Goal: Transaction & Acquisition: Purchase product/service

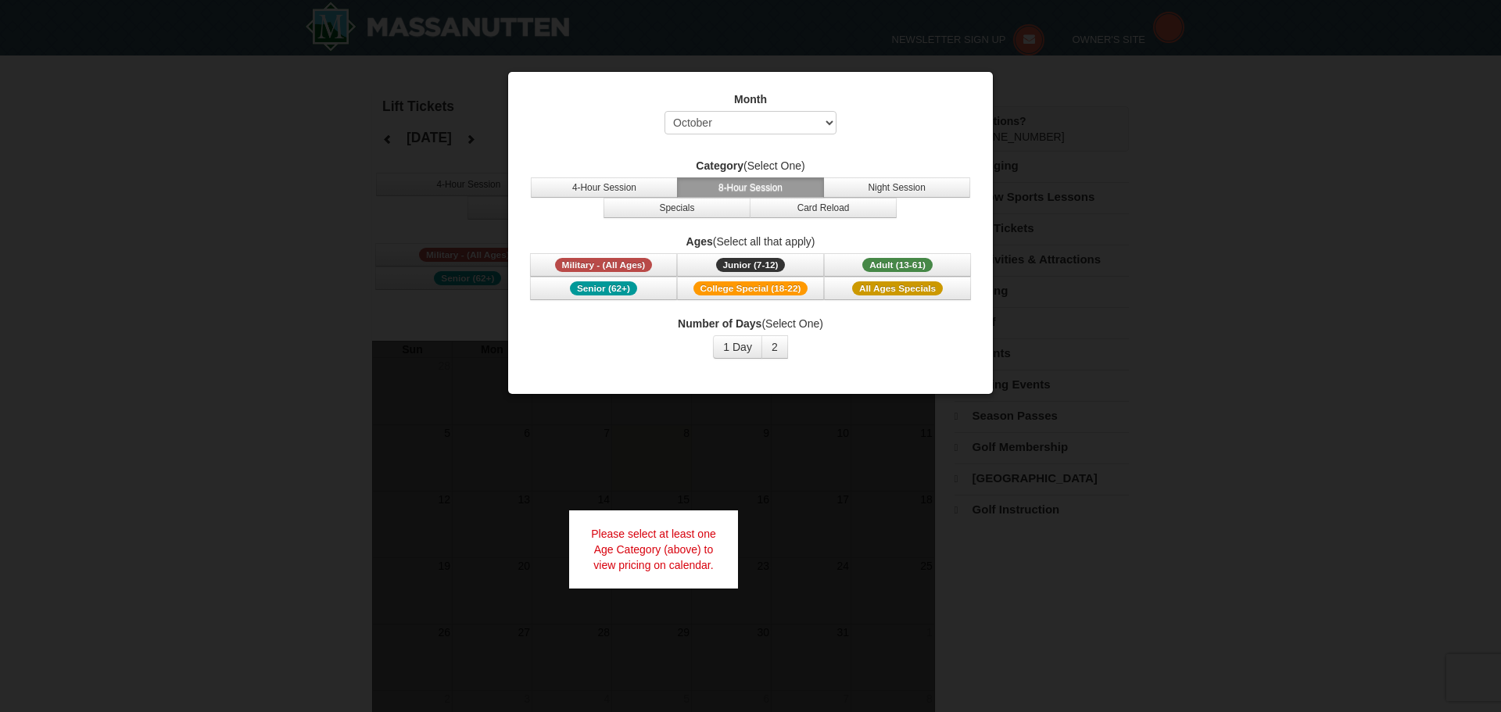
select select "10"
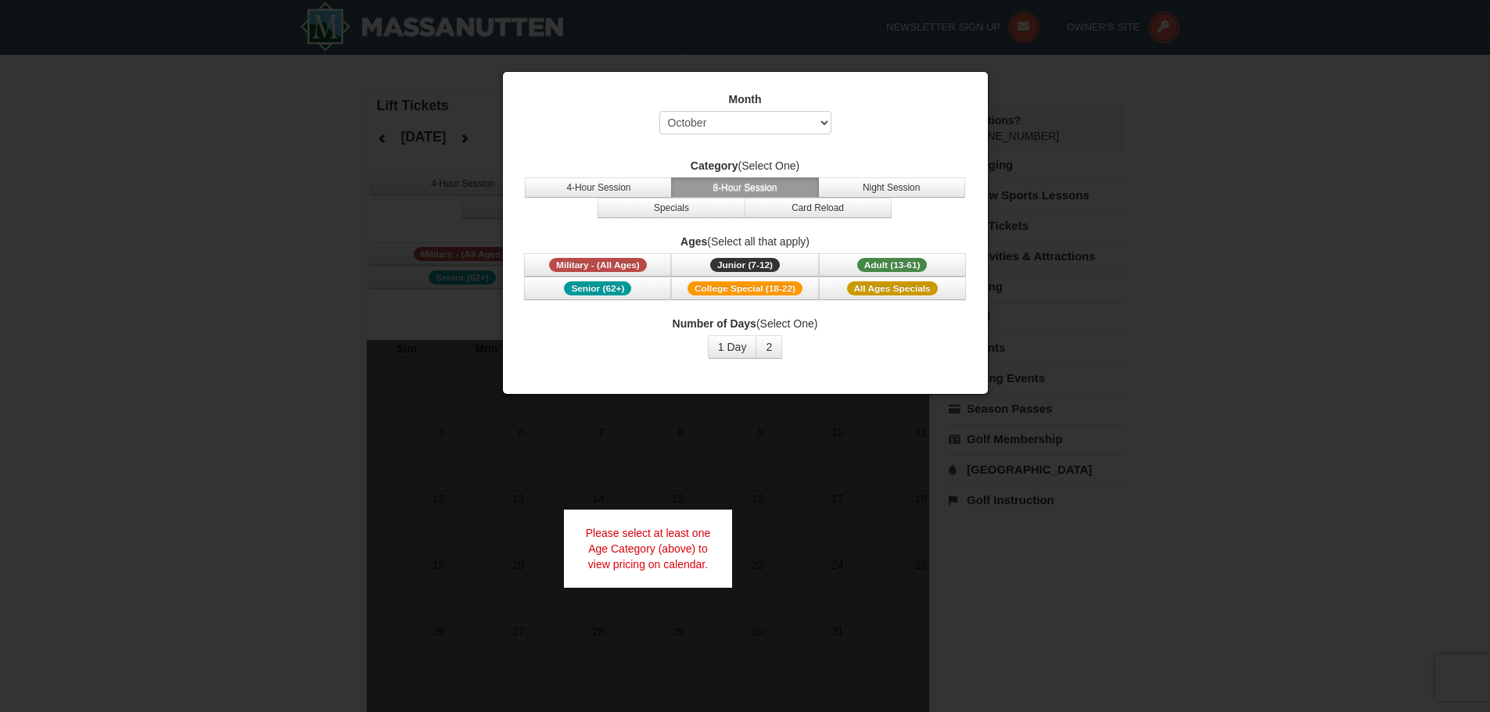
click at [1180, 289] on div at bounding box center [745, 356] width 1490 height 712
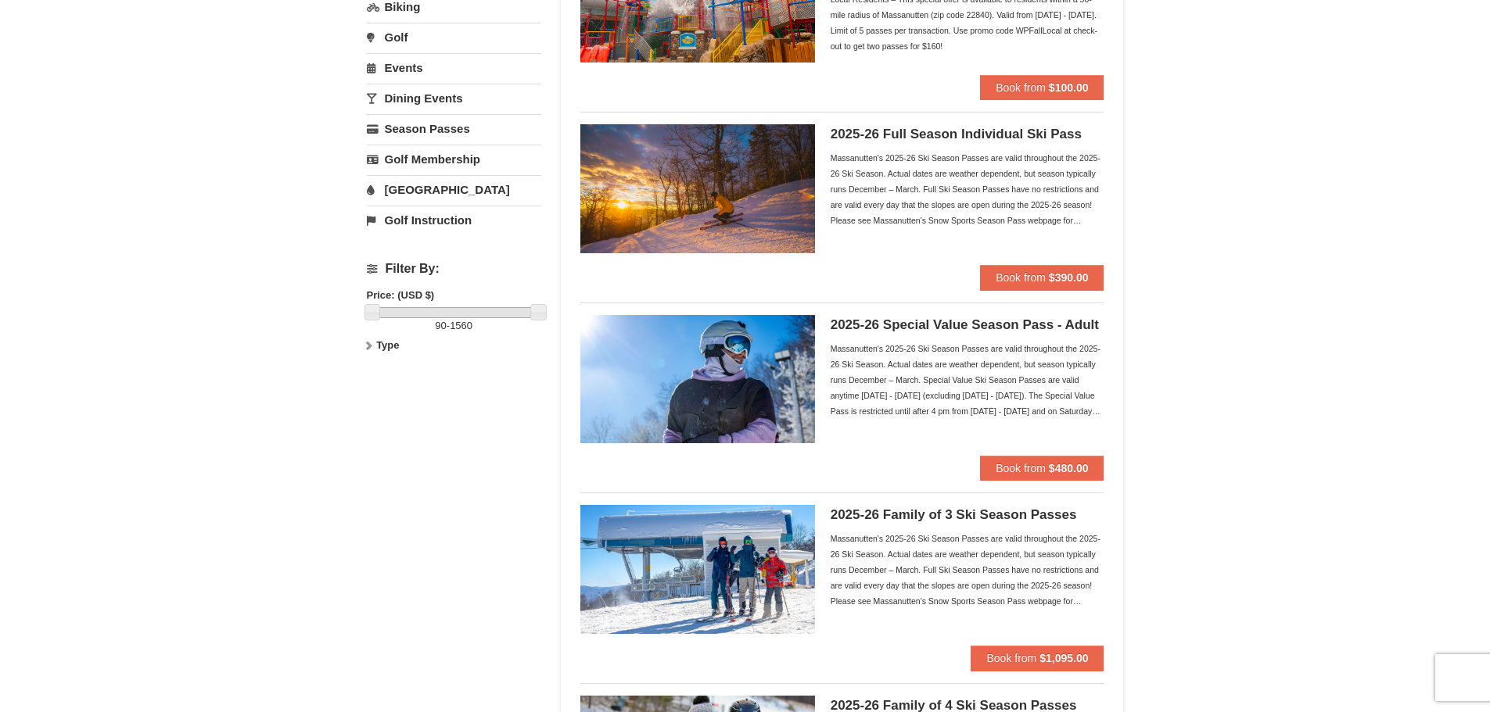
scroll to position [156, 0]
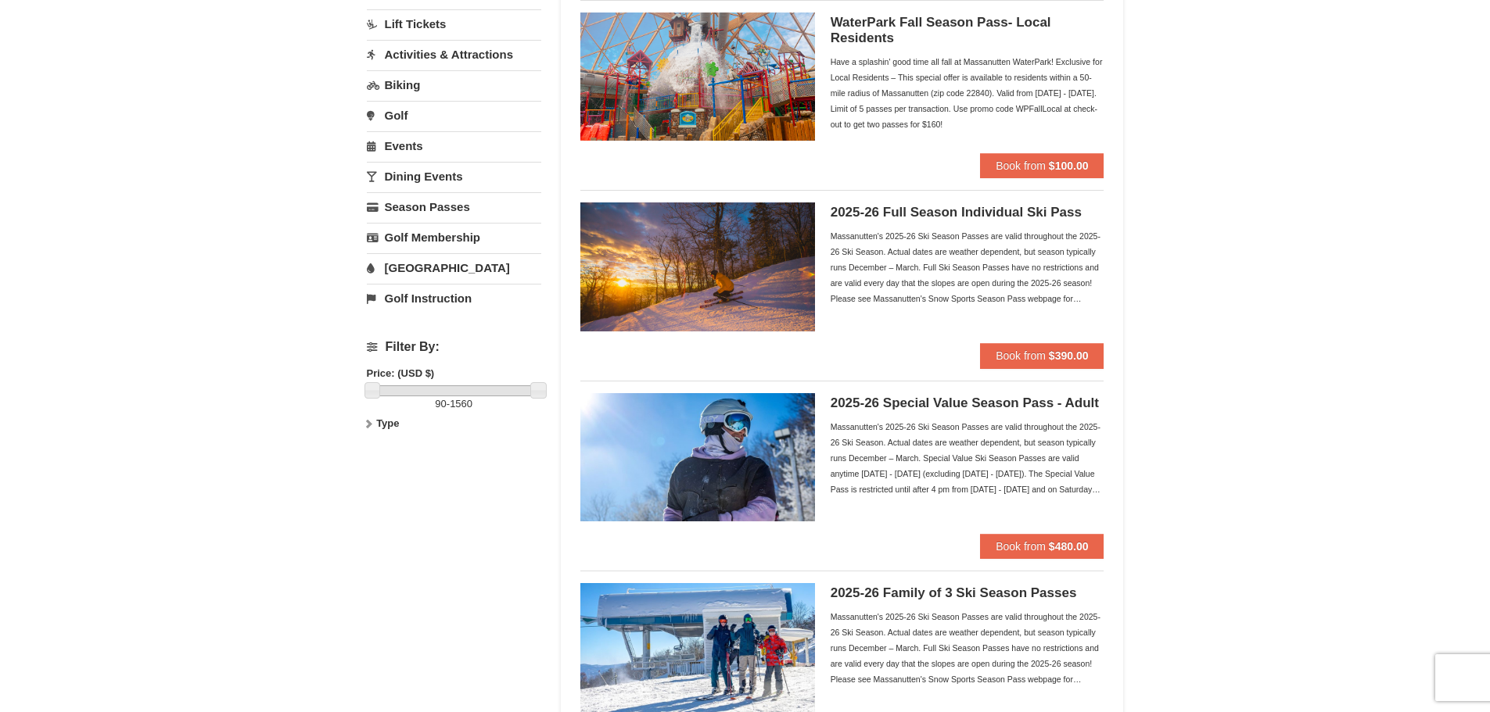
click at [1077, 399] on h5 "2025-26 Special Value Season Pass - Adult" at bounding box center [967, 404] width 274 height 16
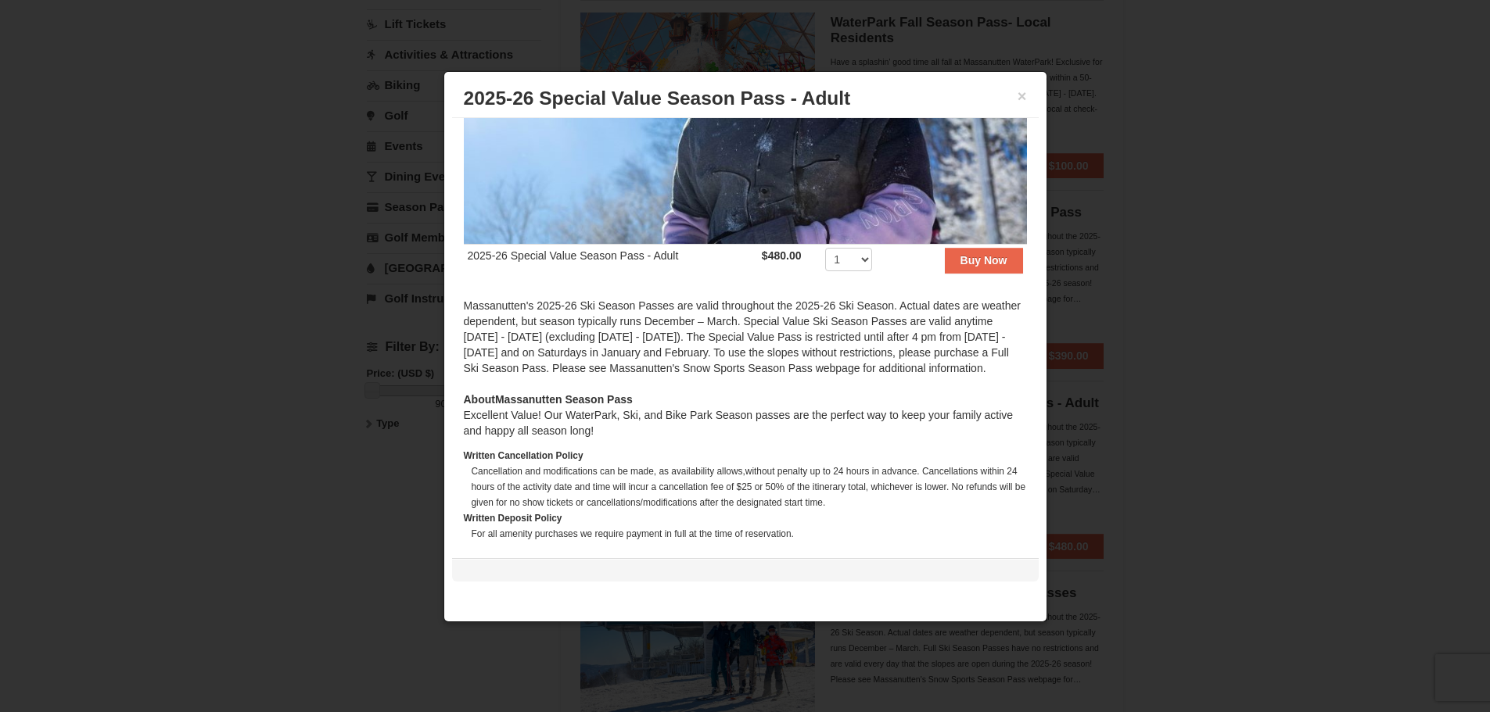
scroll to position [167, 0]
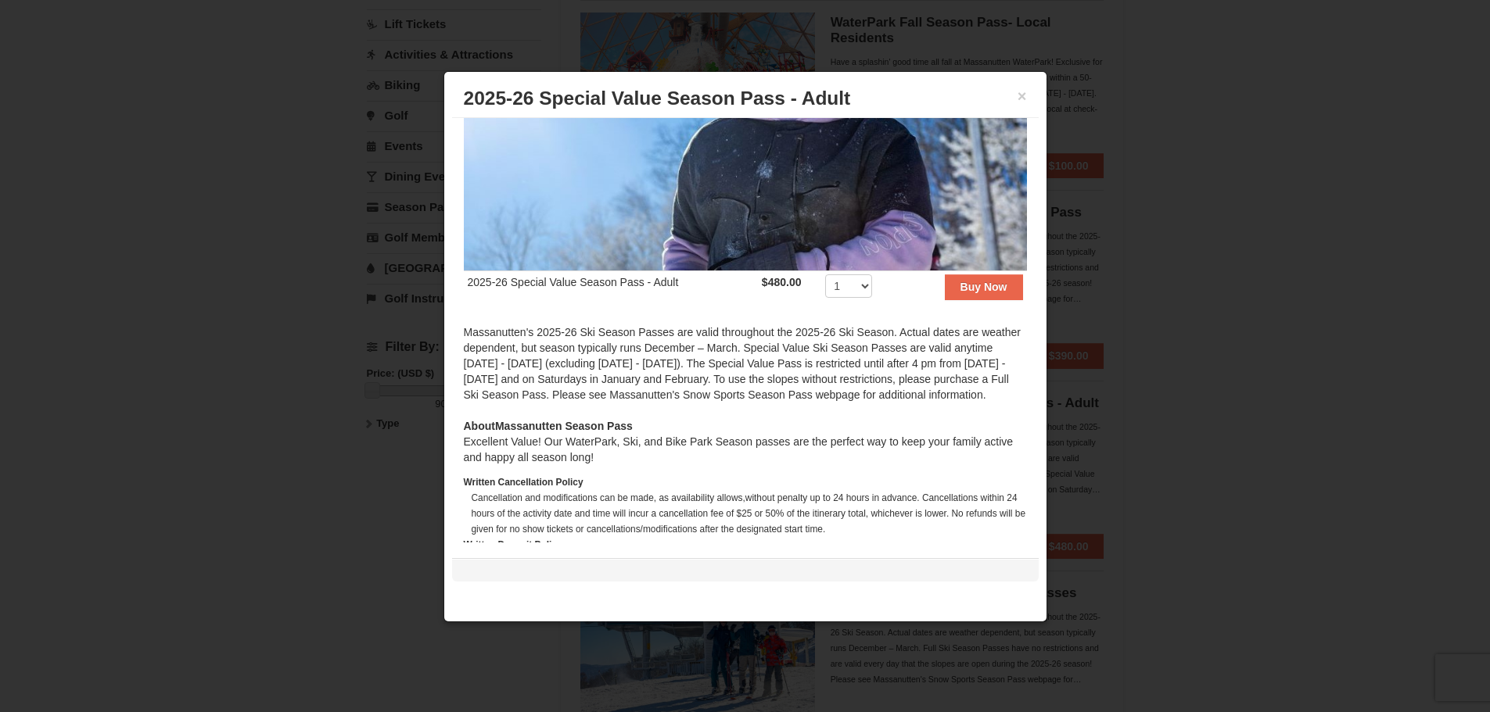
click at [1024, 85] on div "× 2025-26 Special Value Season Pass - Adult" at bounding box center [745, 99] width 587 height 38
click at [1019, 99] on button "×" at bounding box center [1021, 96] width 9 height 16
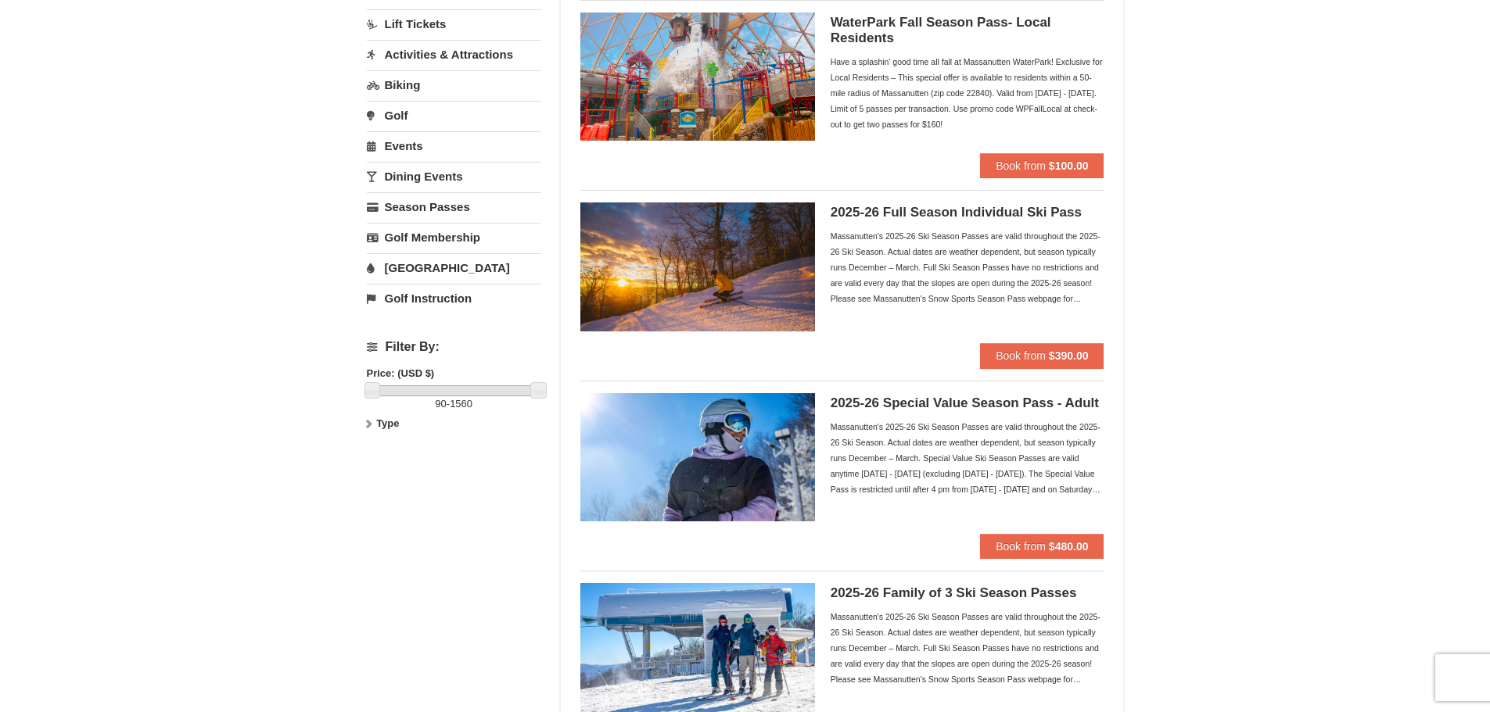
click at [924, 211] on h5 "2025-26 Full Season Individual Ski Pass" at bounding box center [967, 213] width 274 height 16
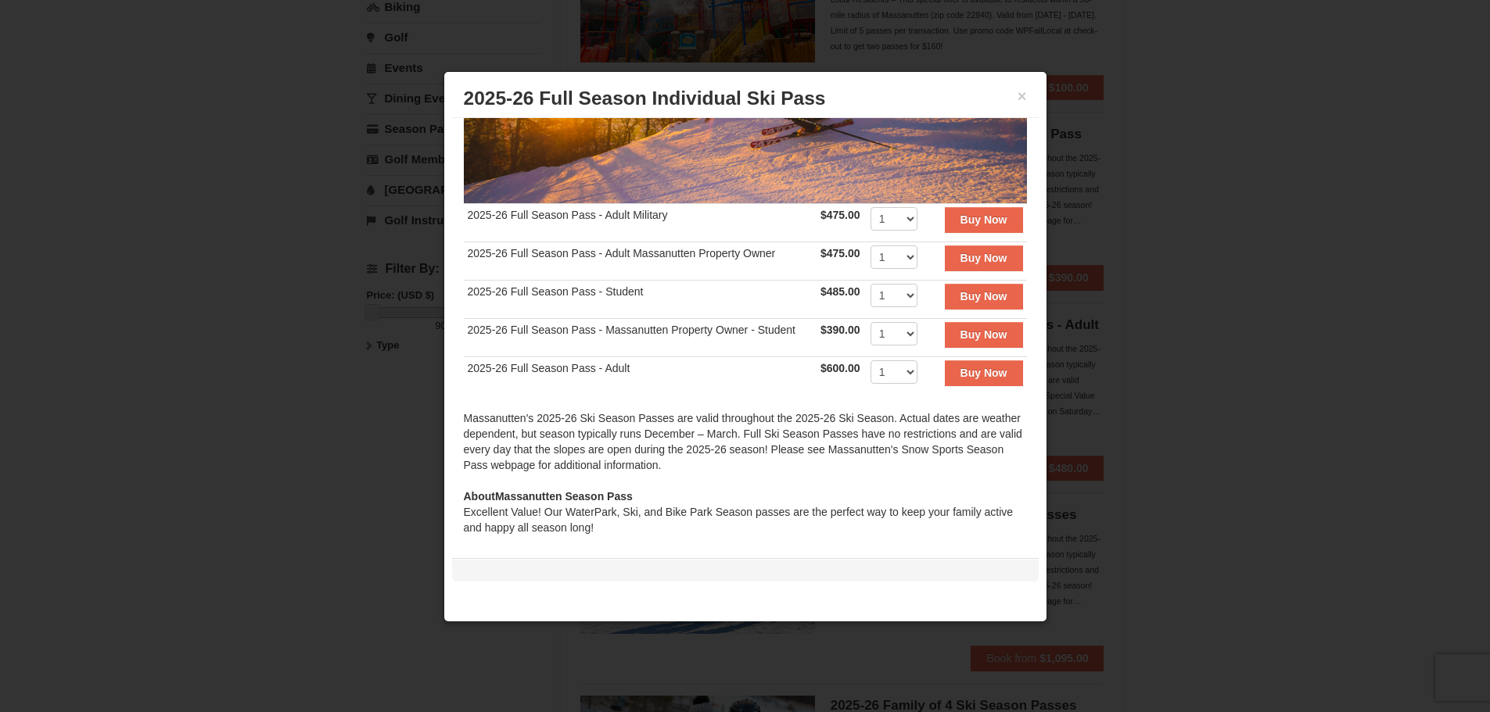
scroll to position [156, 0]
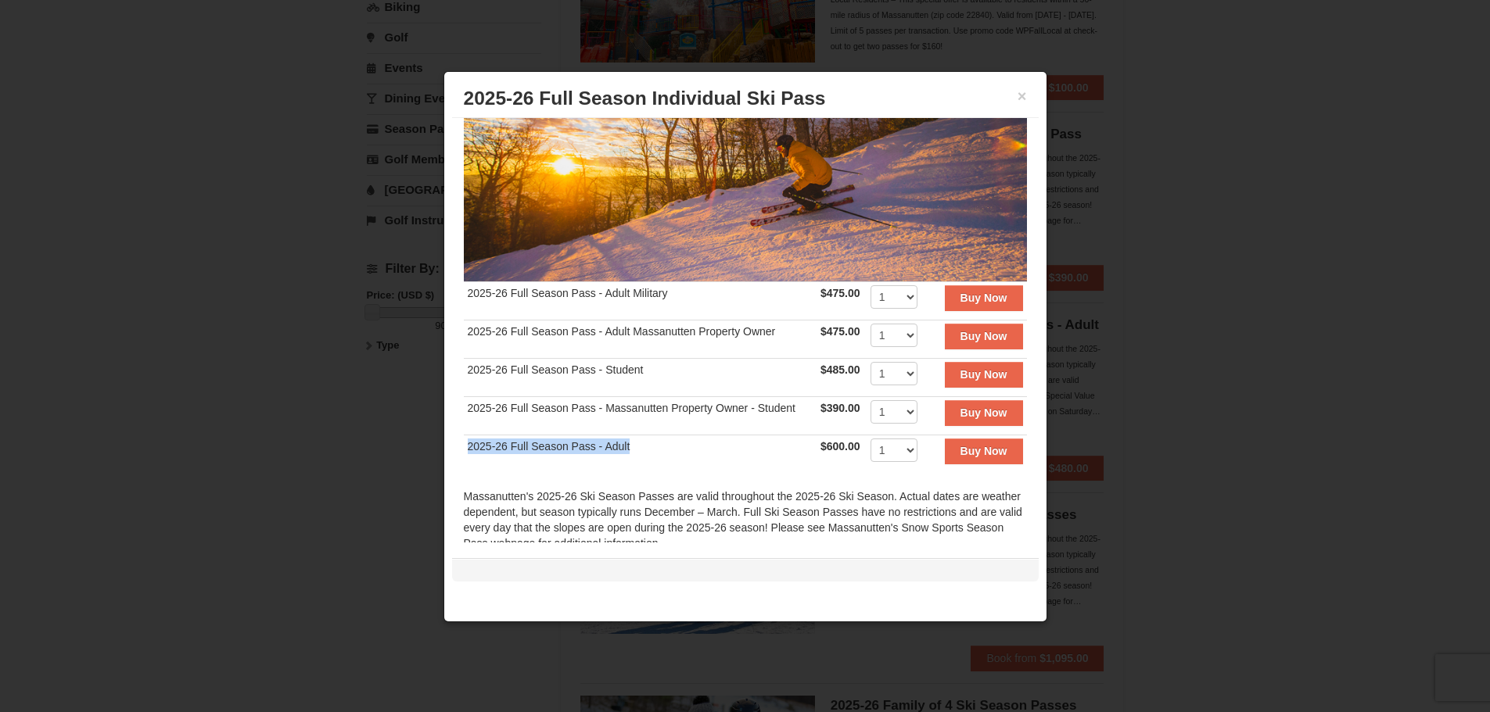
drag, startPoint x: 648, startPoint y: 443, endPoint x: 468, endPoint y: 439, distance: 179.9
click at [468, 439] on td "2025-26 Full Season Pass - Adult" at bounding box center [640, 455] width 353 height 38
click at [618, 437] on td "2025-26 Full Season Pass - Adult" at bounding box center [640, 455] width 353 height 38
click at [1017, 95] on button "×" at bounding box center [1021, 96] width 9 height 16
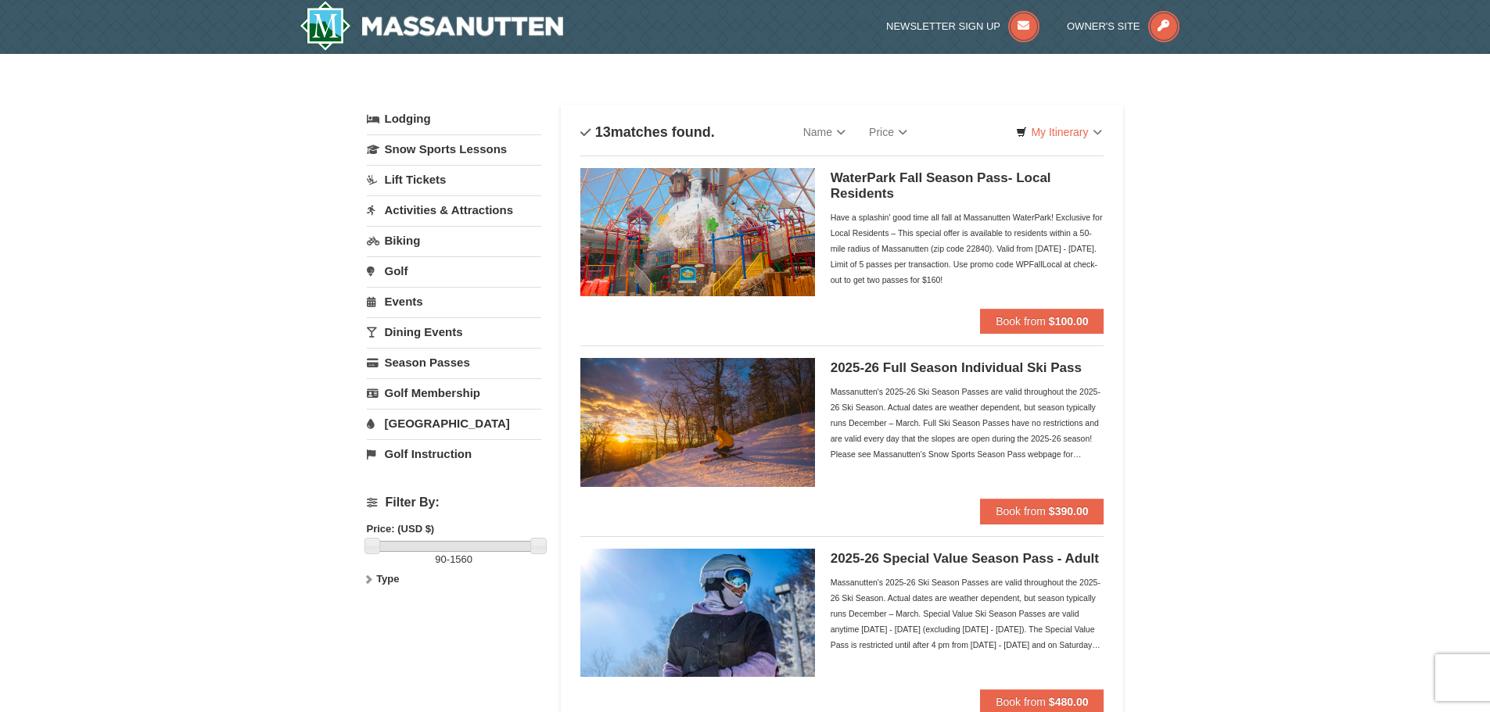
scroll to position [0, 0]
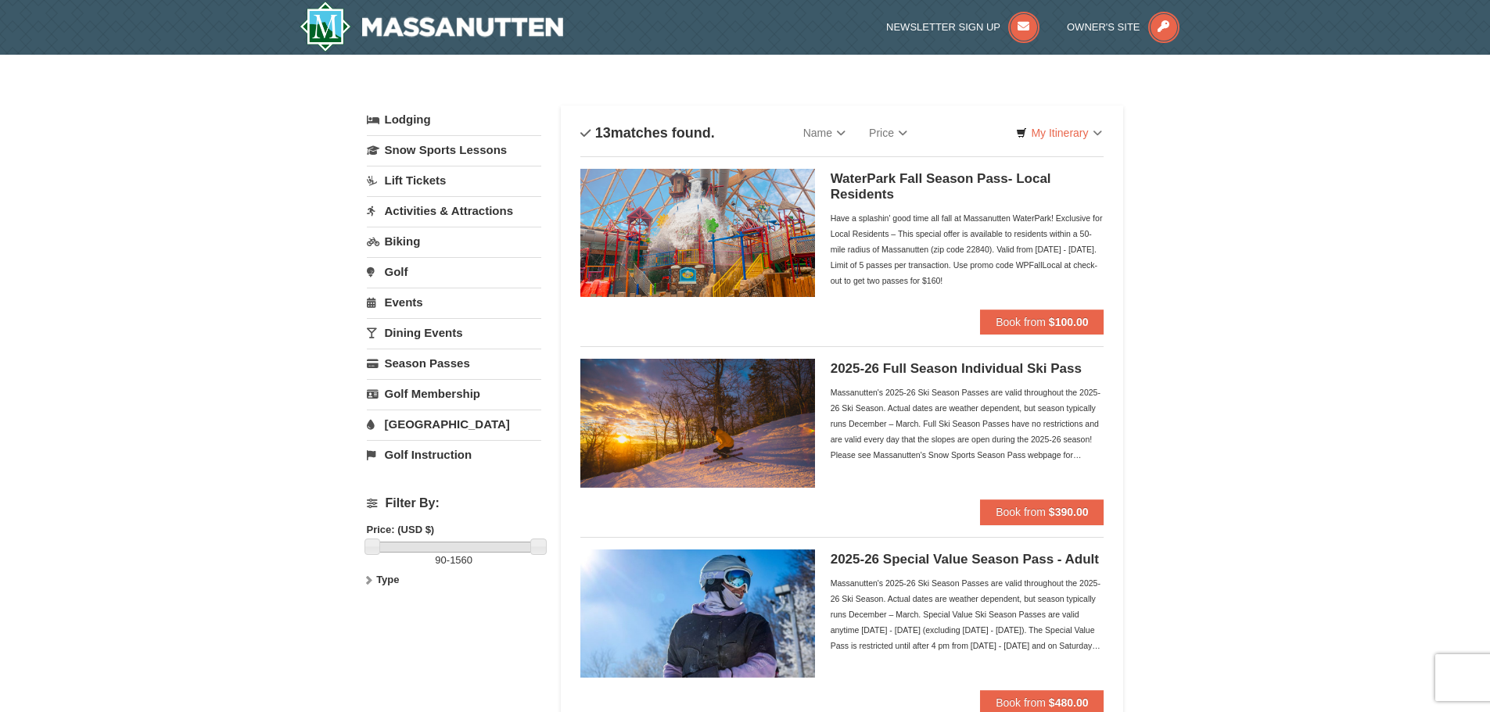
click at [482, 181] on link "Lift Tickets" at bounding box center [454, 180] width 174 height 29
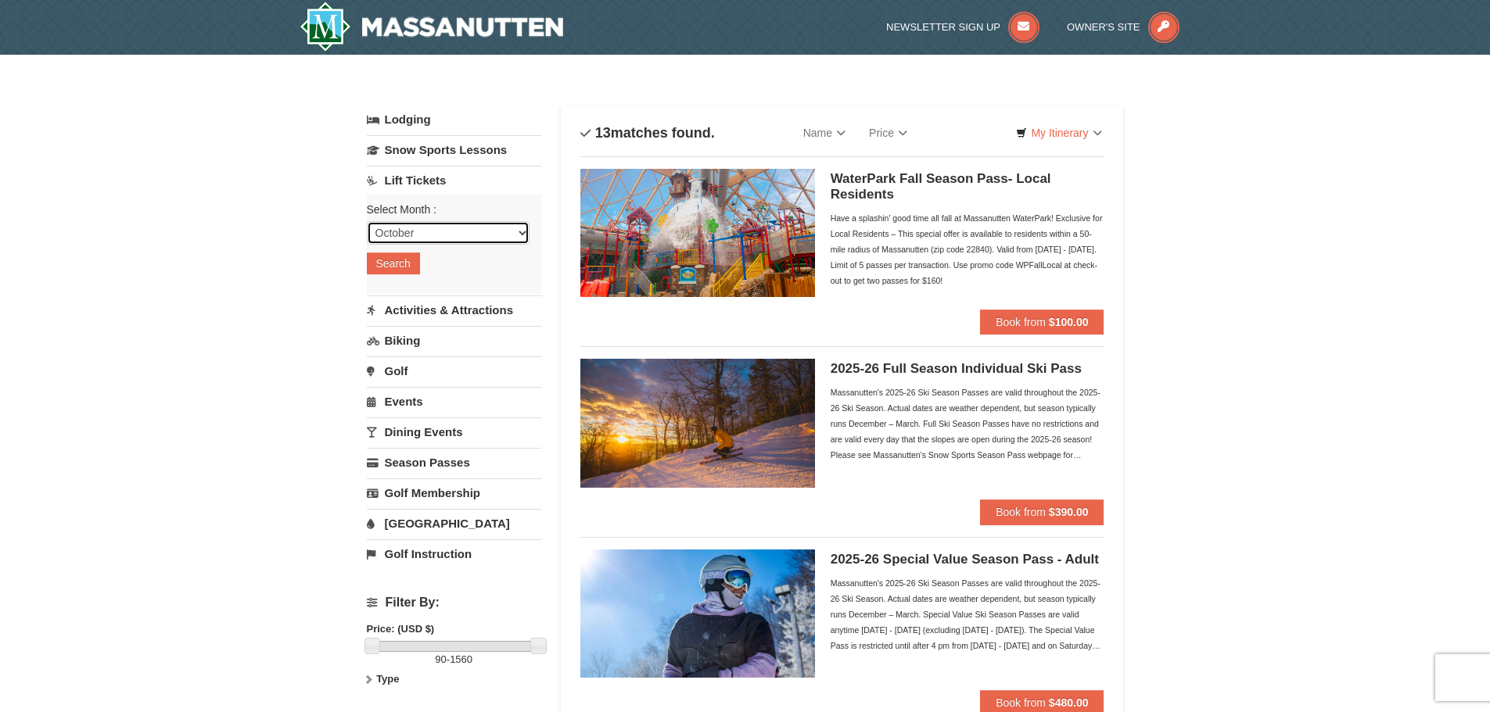
click at [460, 234] on select "October November December January February March April May June July August Sep…" at bounding box center [448, 232] width 163 height 23
select select "12"
click at [367, 221] on select "October November December January February March April May June July August Sep…" at bounding box center [448, 232] width 163 height 23
click at [408, 267] on button "Search" at bounding box center [393, 264] width 53 height 22
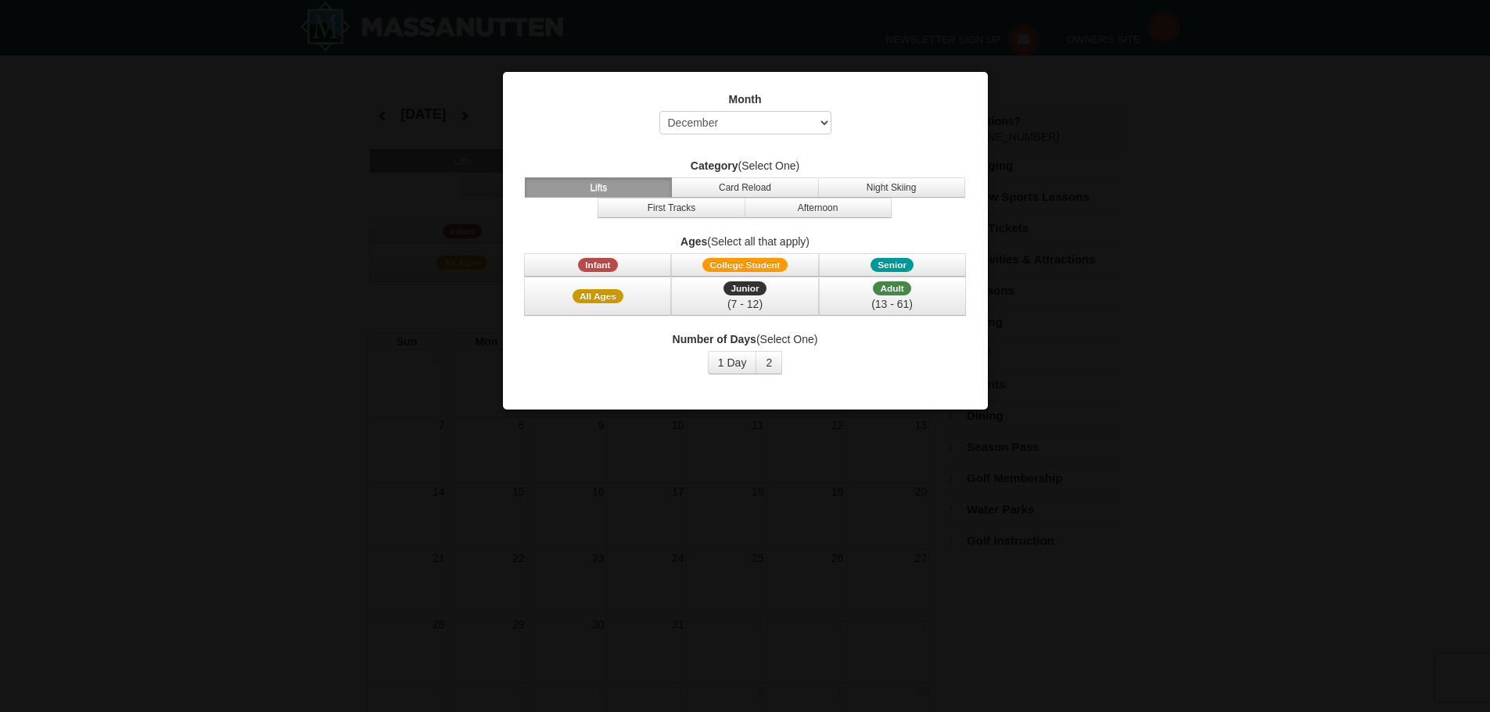
select select "12"
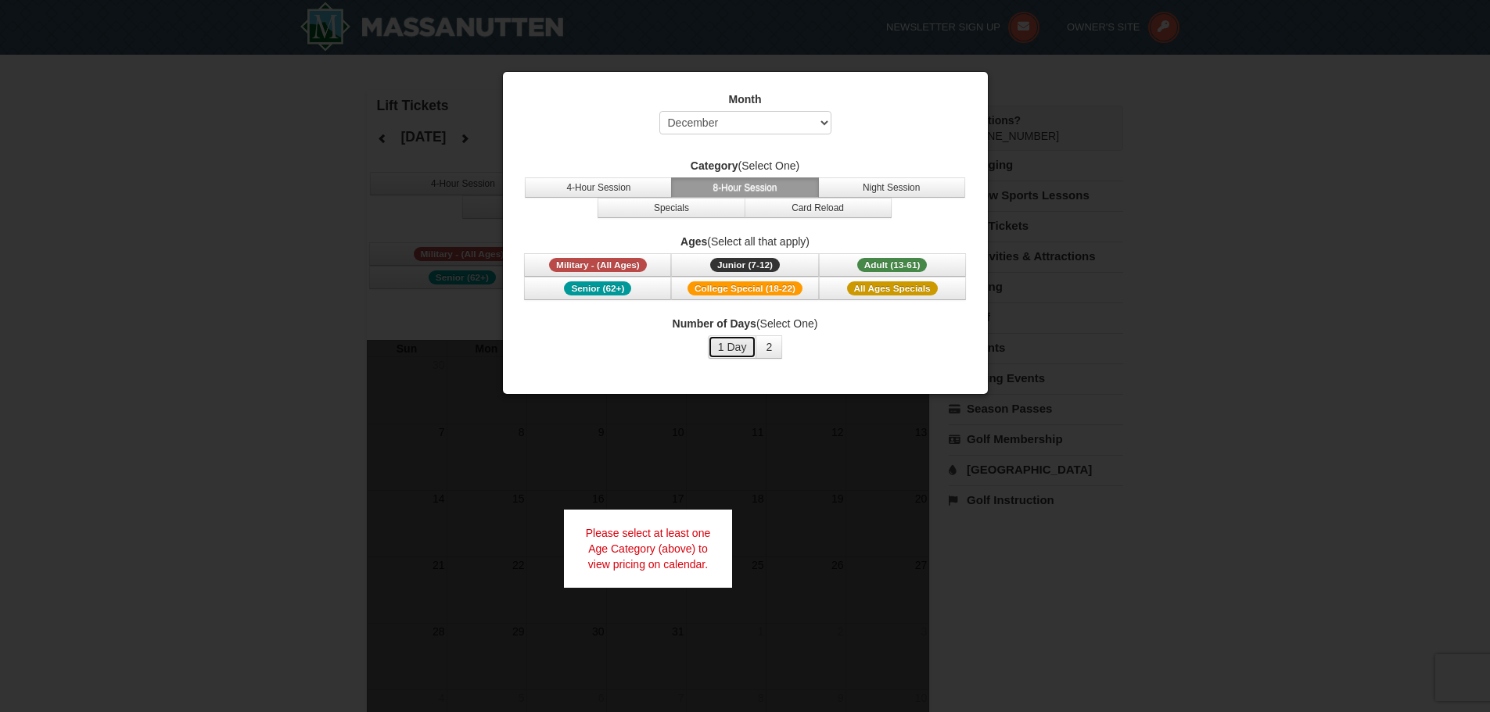
click at [745, 347] on button "1 Day" at bounding box center [732, 346] width 49 height 23
click at [897, 262] on span "Adult (13-61)" at bounding box center [892, 265] width 70 height 14
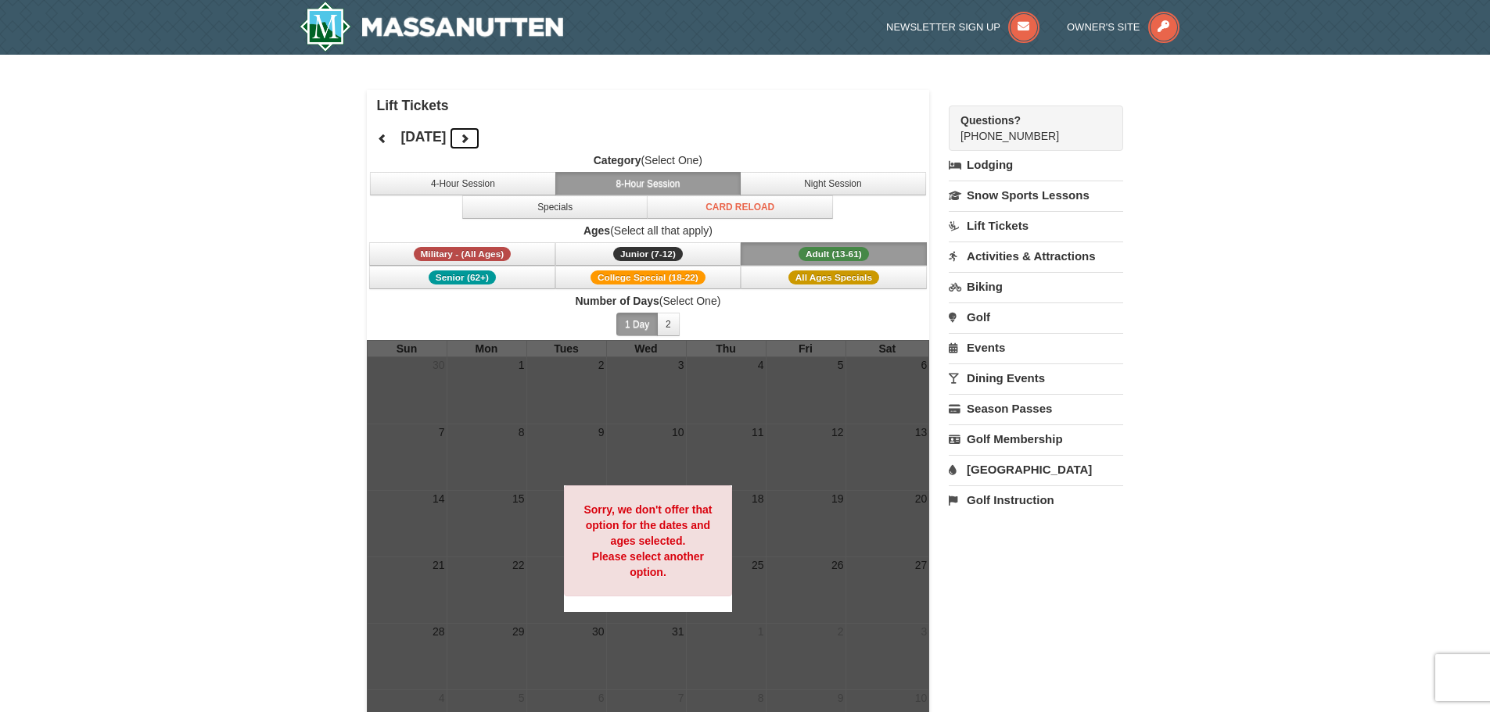
click at [470, 142] on icon at bounding box center [464, 138] width 11 height 11
click at [480, 142] on button at bounding box center [464, 138] width 31 height 23
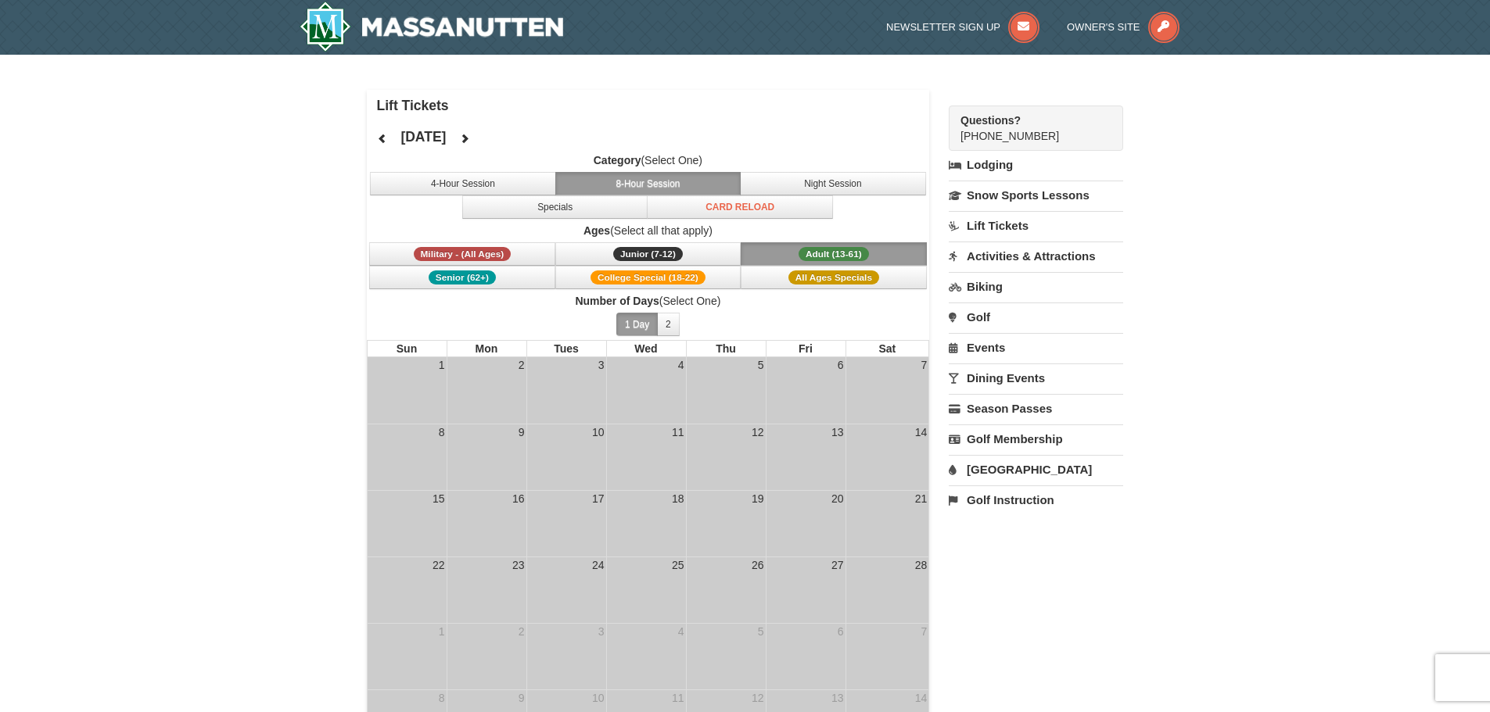
click at [1239, 217] on div "× Lift Tickets February 2026 Category (Select One) 4-Hour Session 8-Hour Sessio…" at bounding box center [745, 426] width 1490 height 743
